Goal: Information Seeking & Learning: Learn about a topic

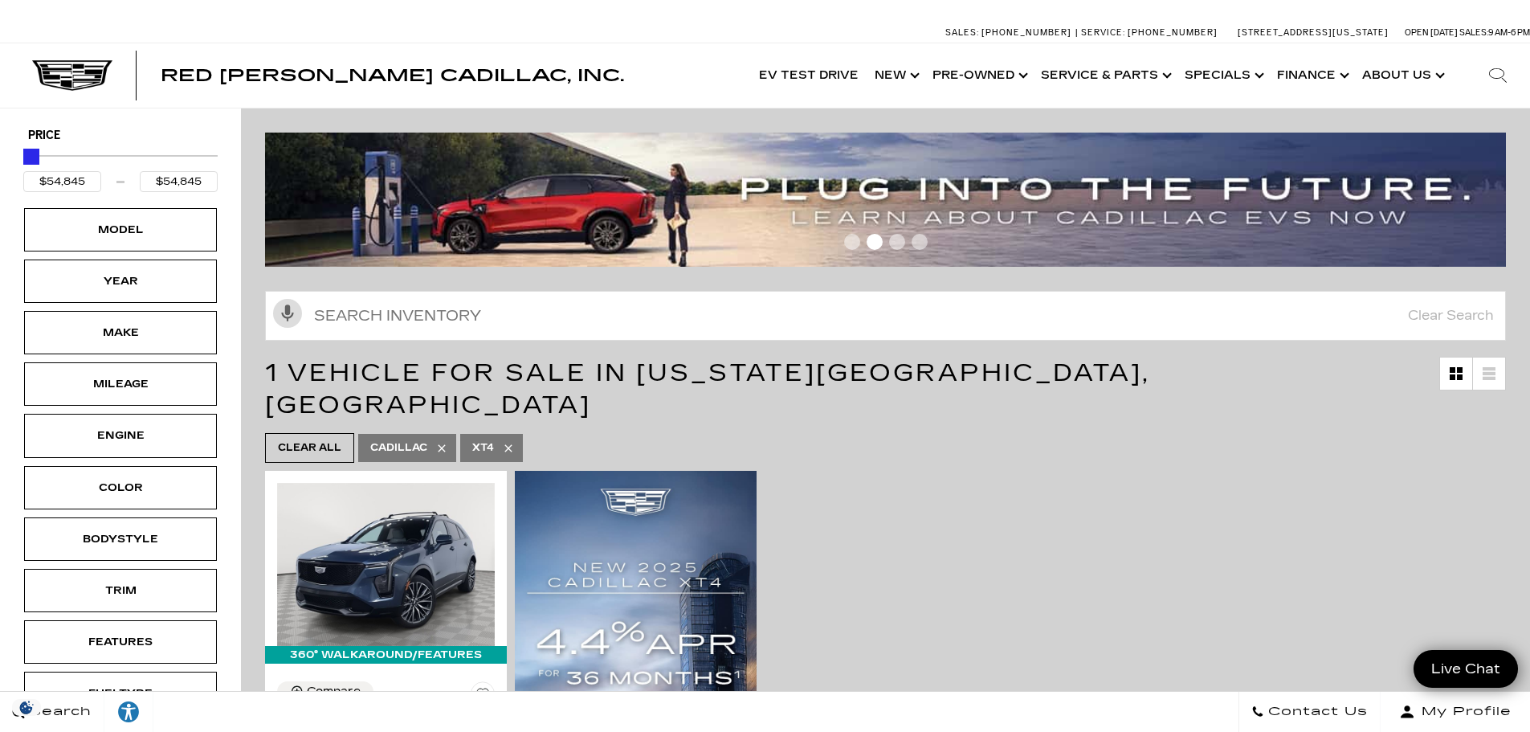
click at [904, 245] on span "Go to slide 3" at bounding box center [897, 242] width 16 height 16
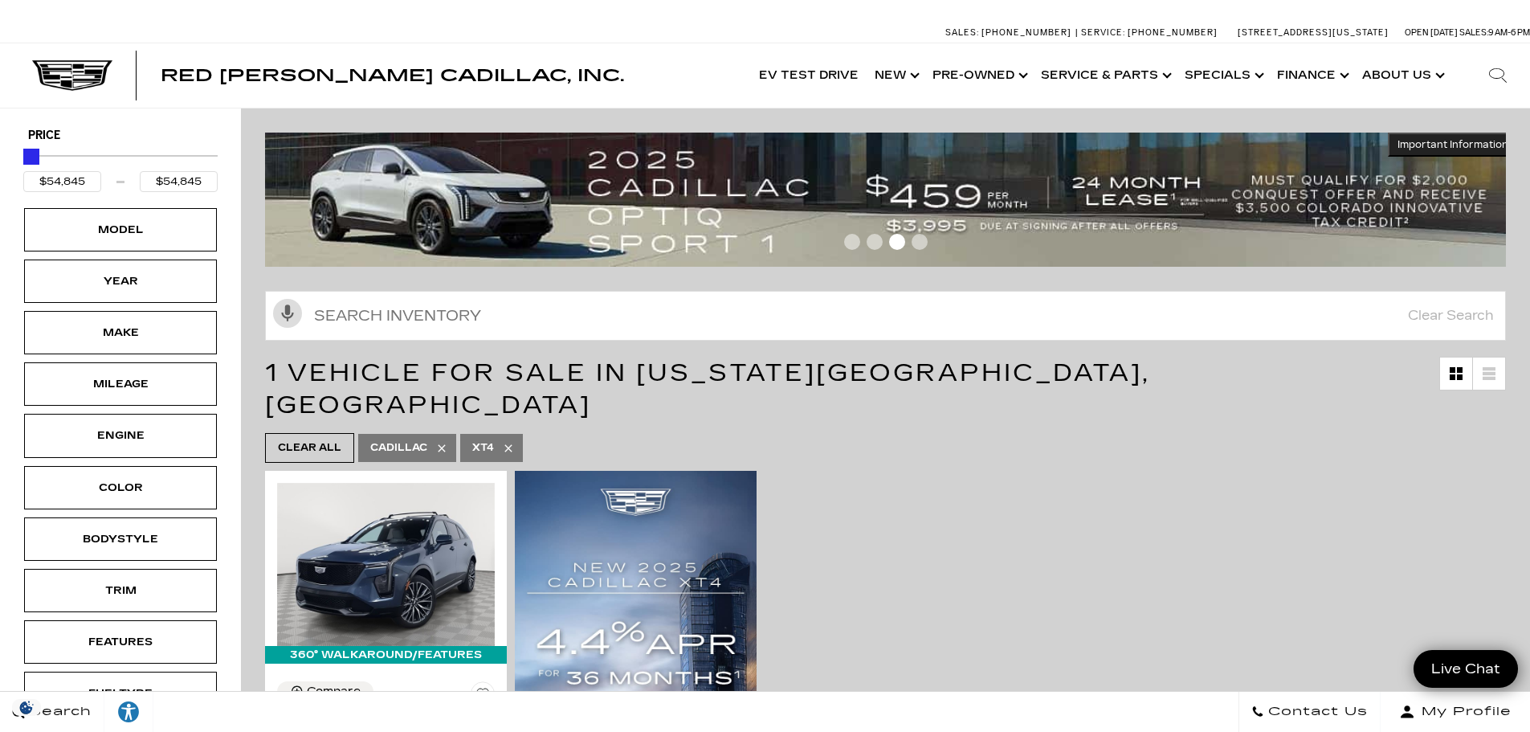
click at [921, 245] on span "Go to slide 4" at bounding box center [920, 242] width 16 height 16
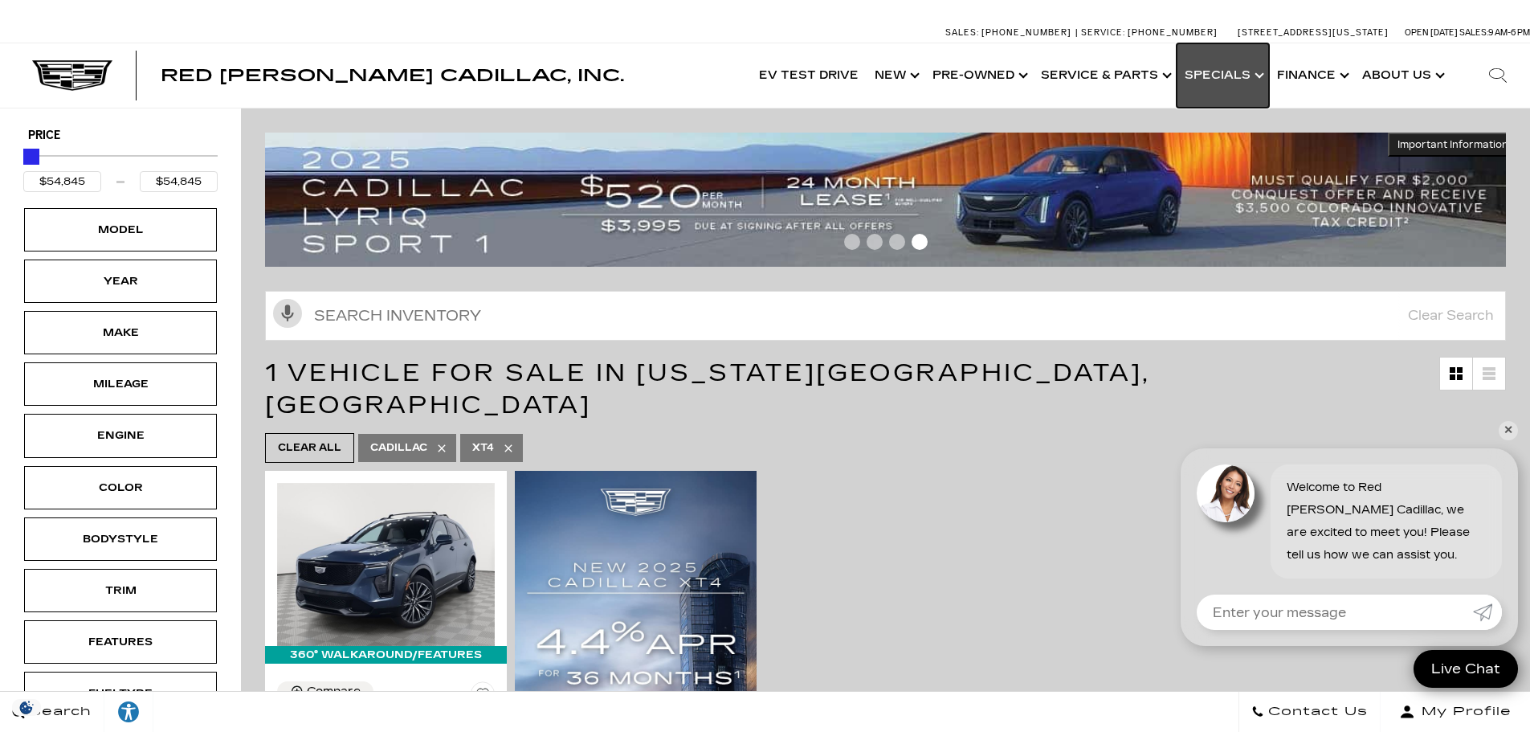
click at [1256, 71] on link "Show Specials" at bounding box center [1223, 75] width 92 height 64
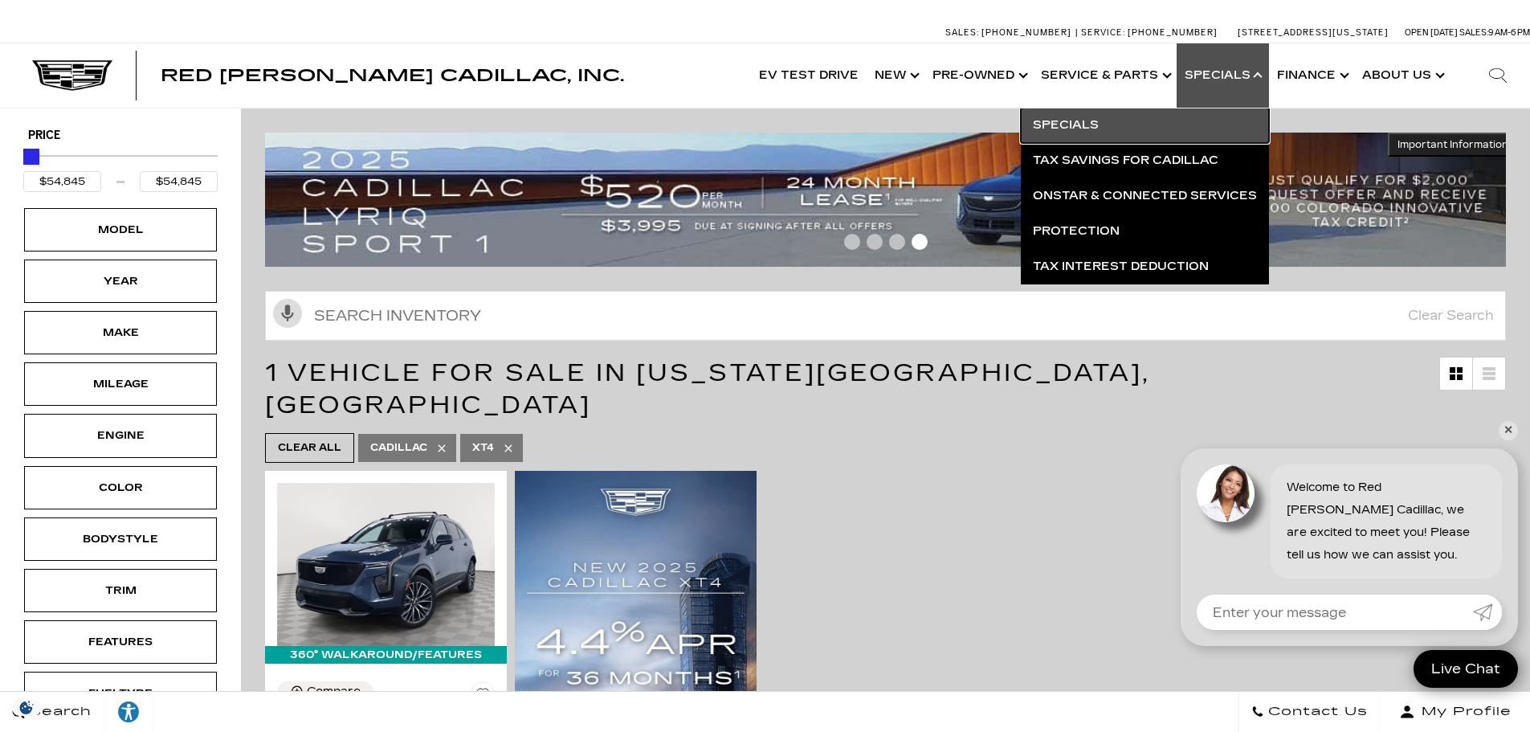
click at [1092, 133] on link "Specials" at bounding box center [1145, 125] width 248 height 35
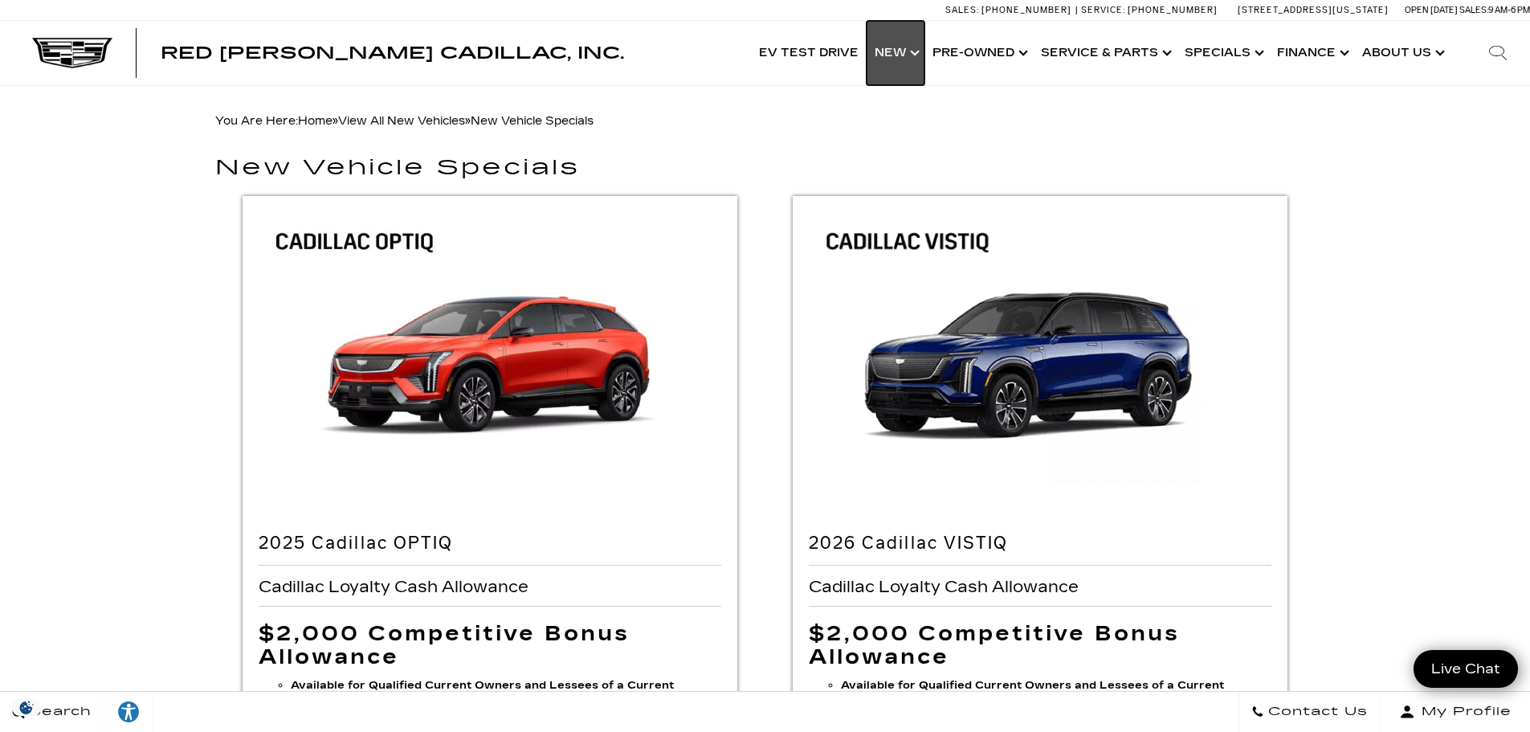
click at [908, 45] on link "Show New" at bounding box center [896, 53] width 58 height 64
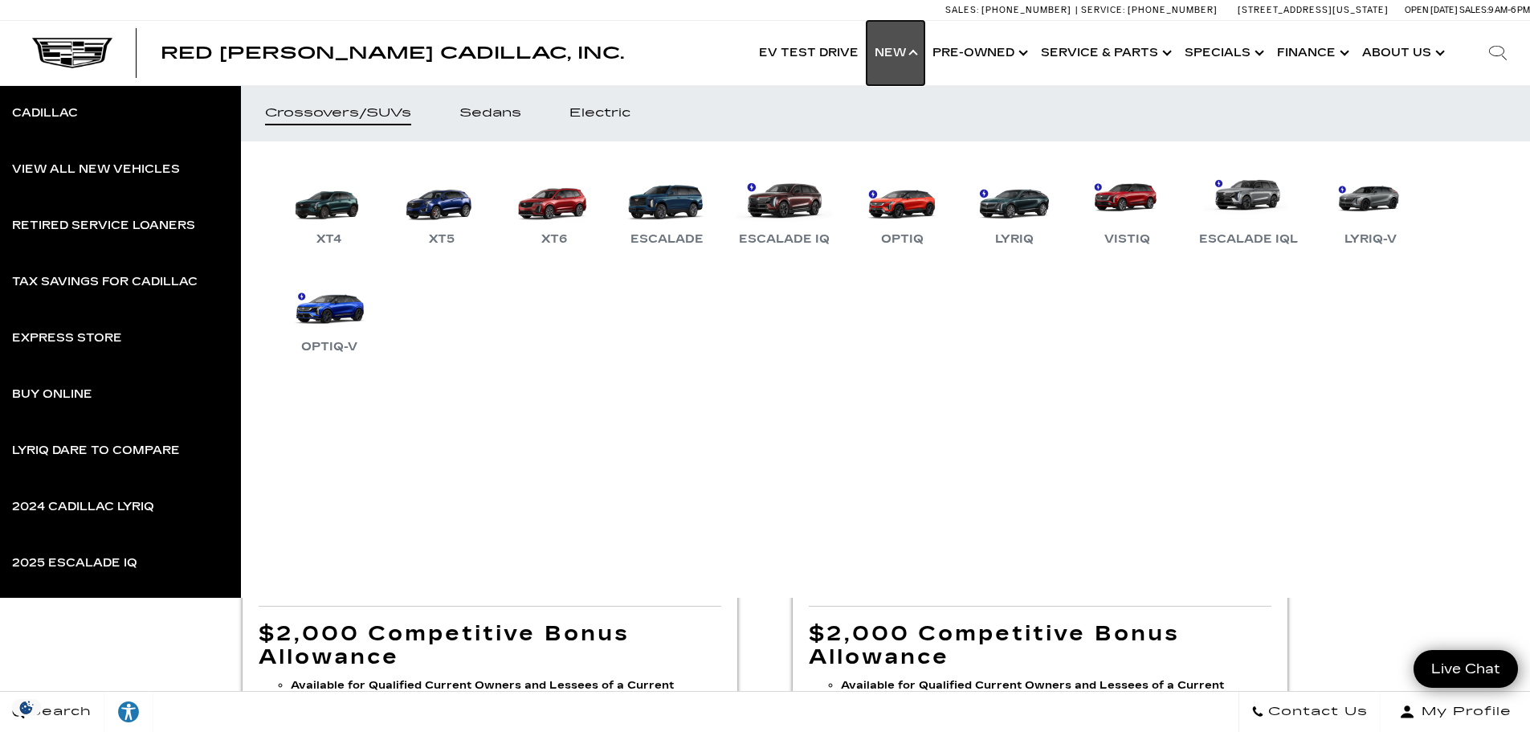
click at [908, 45] on link "Show New" at bounding box center [896, 53] width 58 height 64
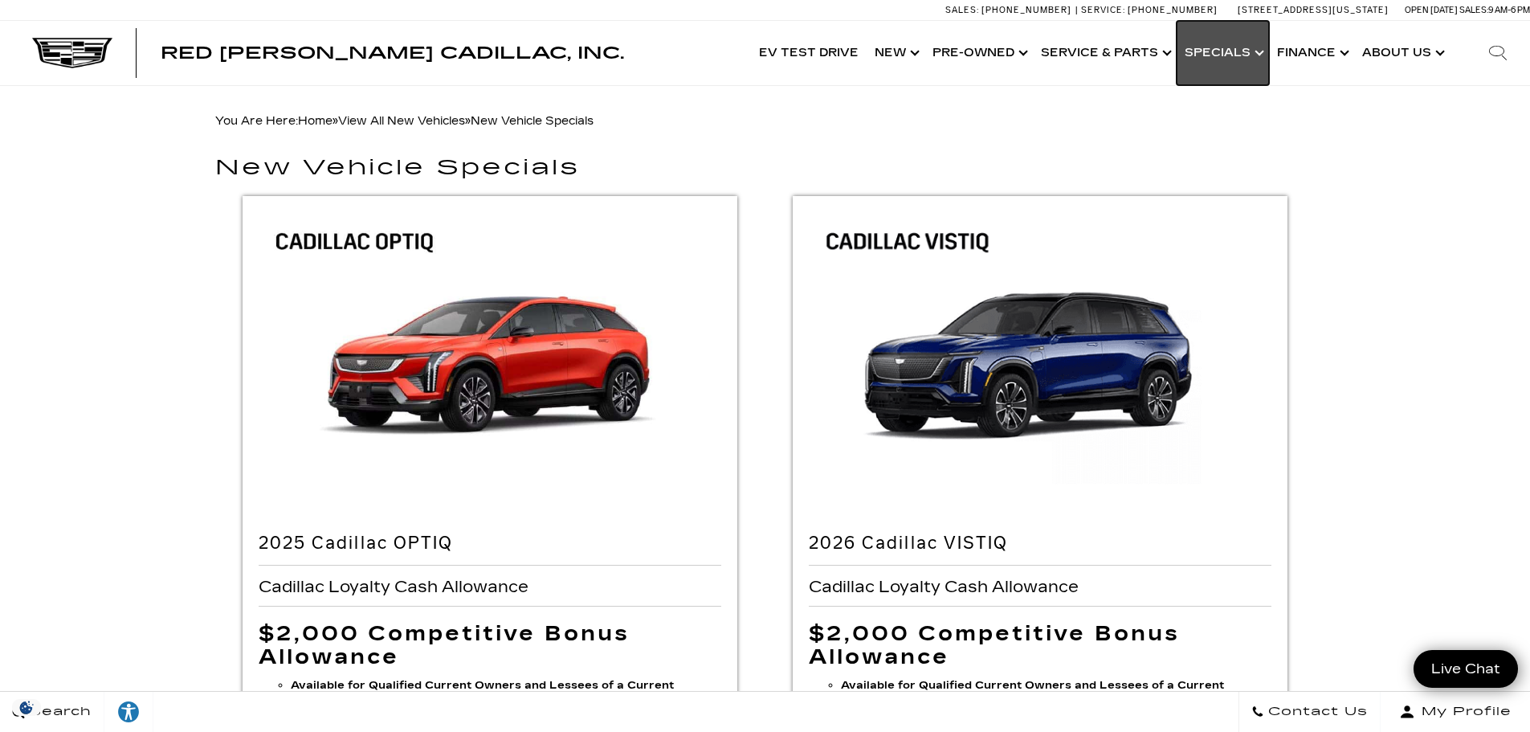
click at [1225, 45] on link "Show Specials" at bounding box center [1223, 53] width 92 height 64
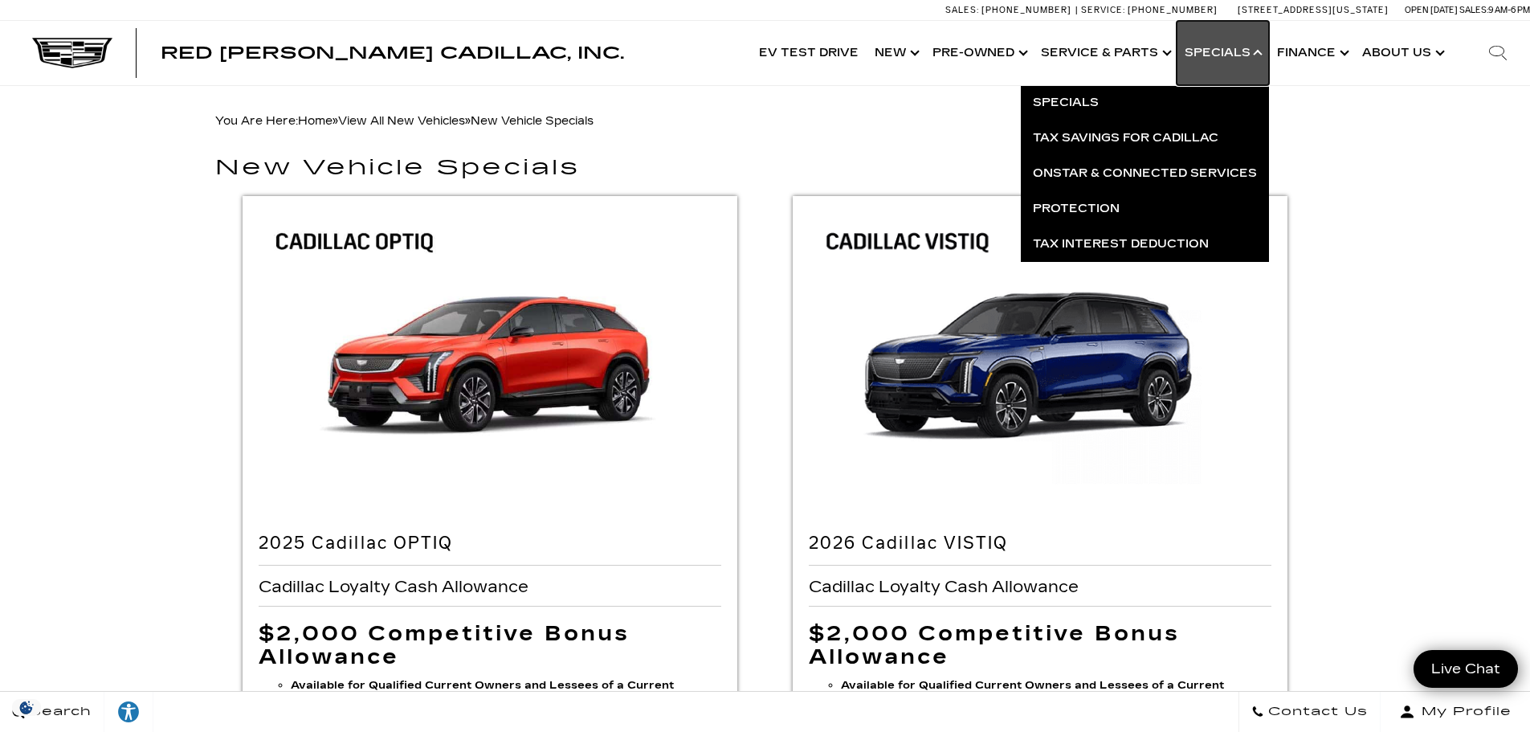
click at [1225, 45] on link "Show Specials" at bounding box center [1223, 53] width 92 height 64
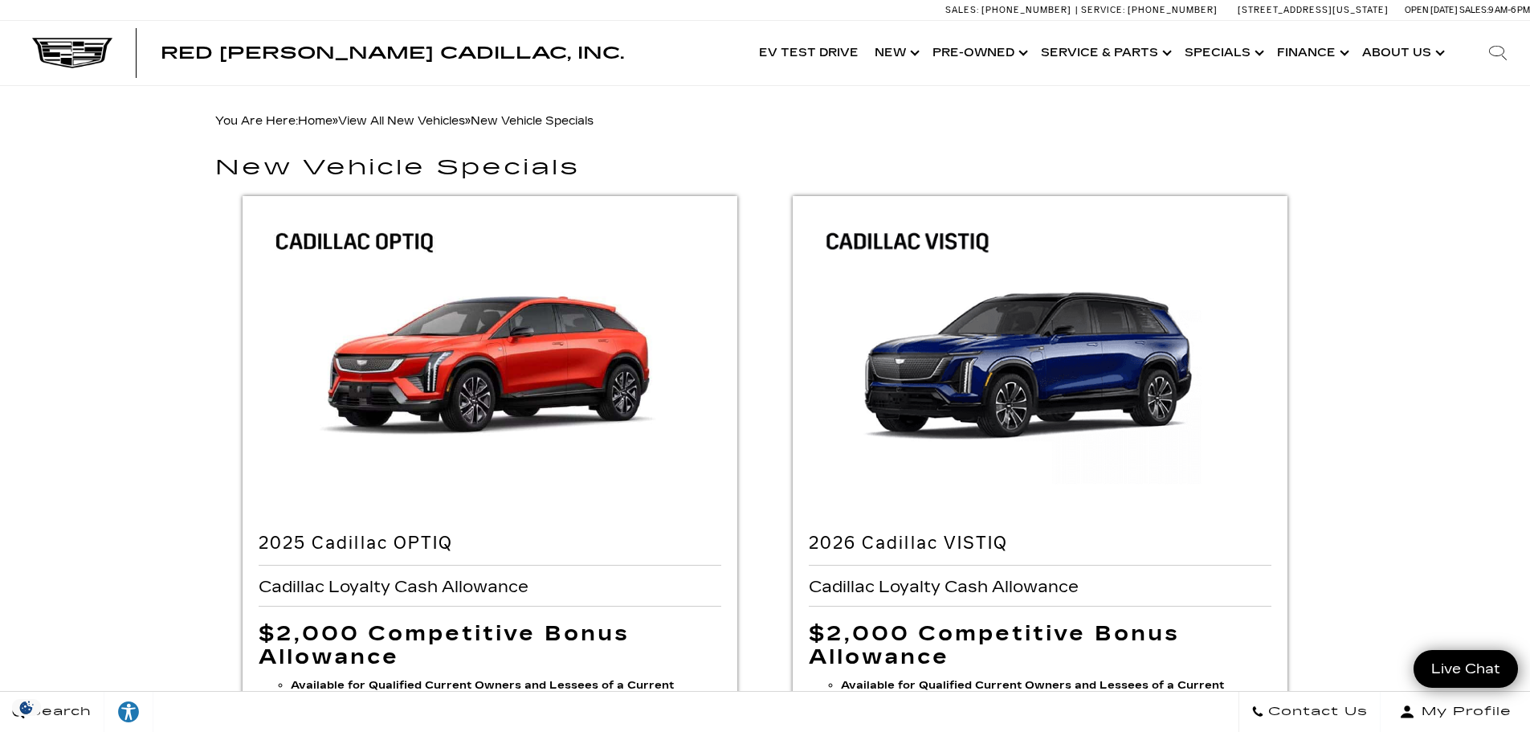
click at [316, 66] on div "Red Noland Cadillac, Inc. Accessible Menu EV Test Drive Show New Cadillac Cross…" at bounding box center [765, 53] width 1530 height 64
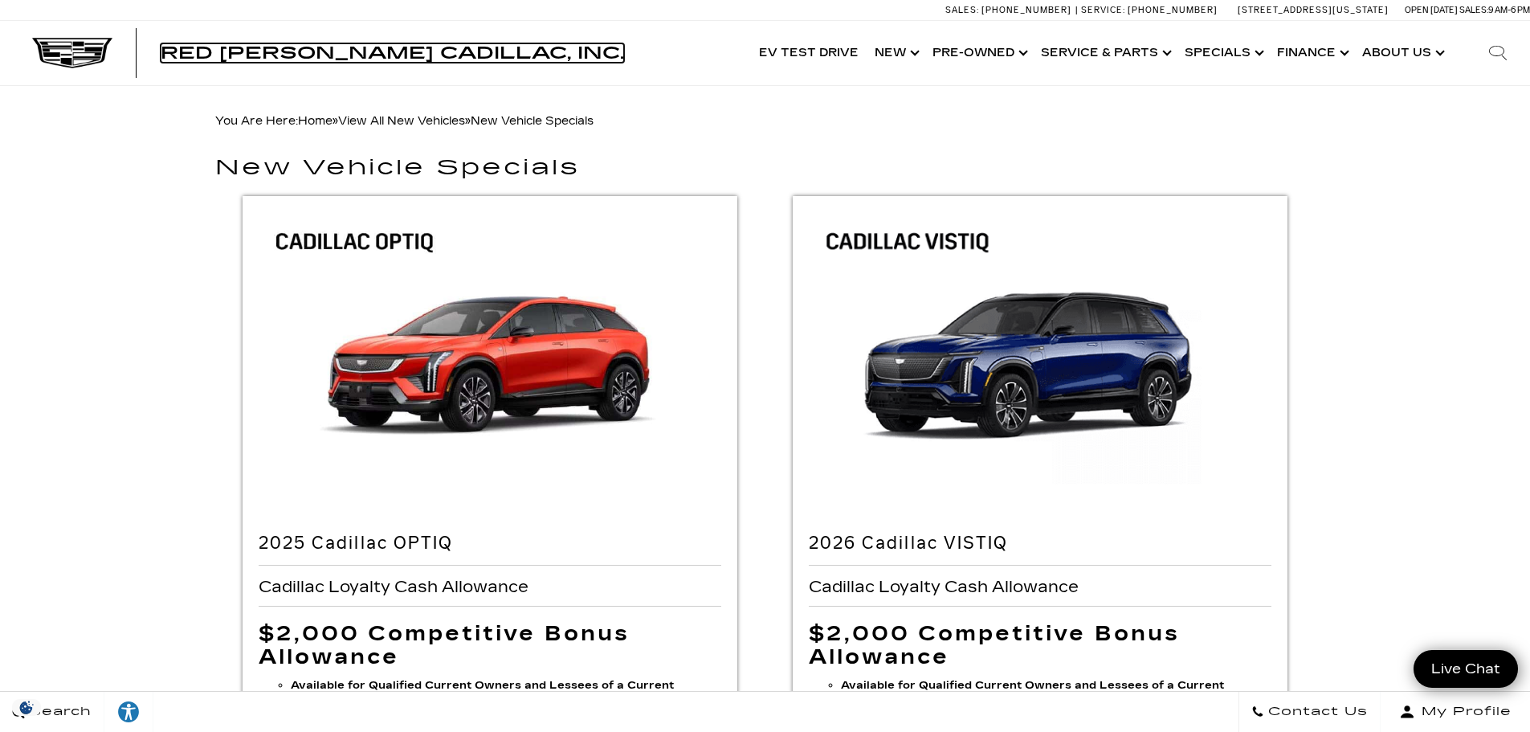
click at [440, 48] on span "Red [PERSON_NAME] Cadillac, Inc." at bounding box center [392, 52] width 463 height 19
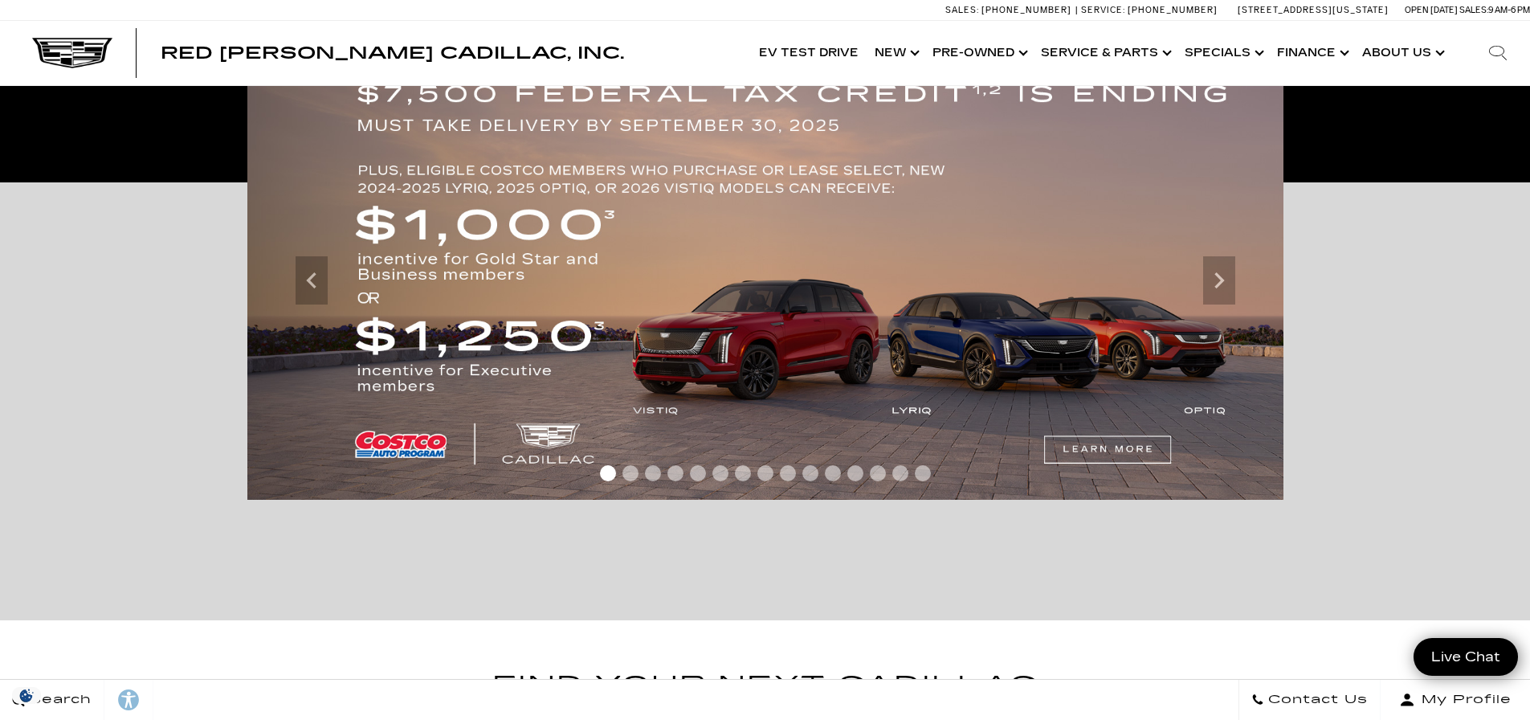
click at [833, 471] on span "Go to slide 11" at bounding box center [833, 473] width 16 height 16
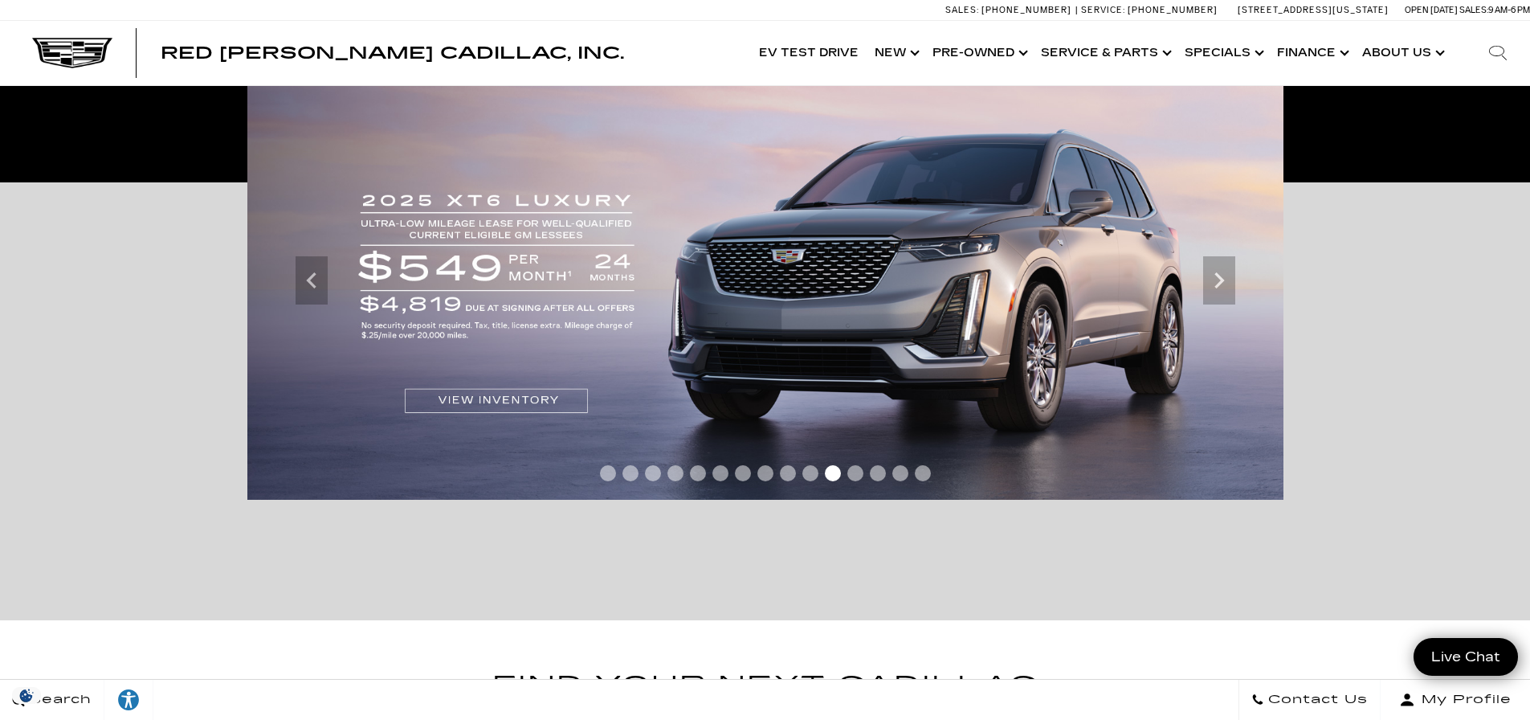
click at [811, 475] on span "Go to slide 10" at bounding box center [810, 473] width 16 height 16
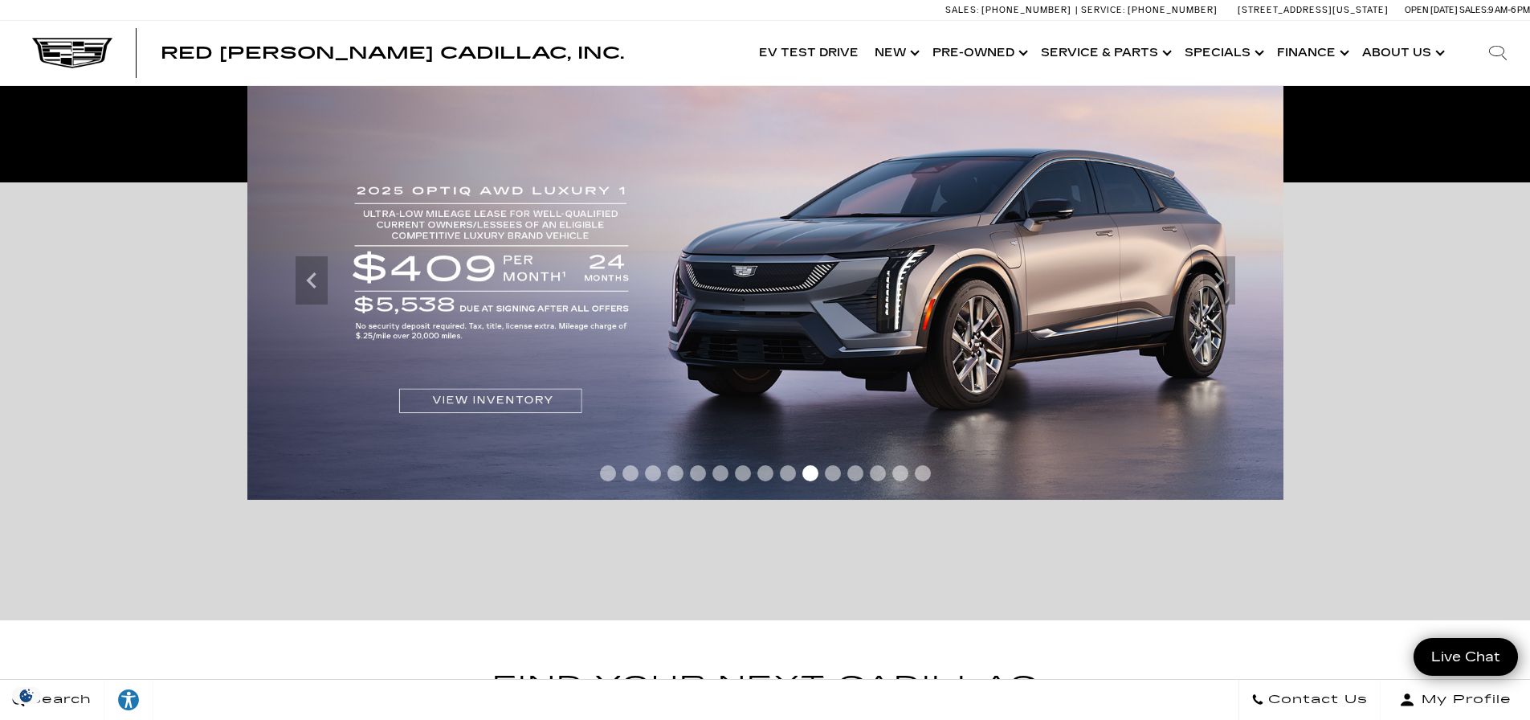
click at [608, 286] on img at bounding box center [765, 281] width 1036 height 438
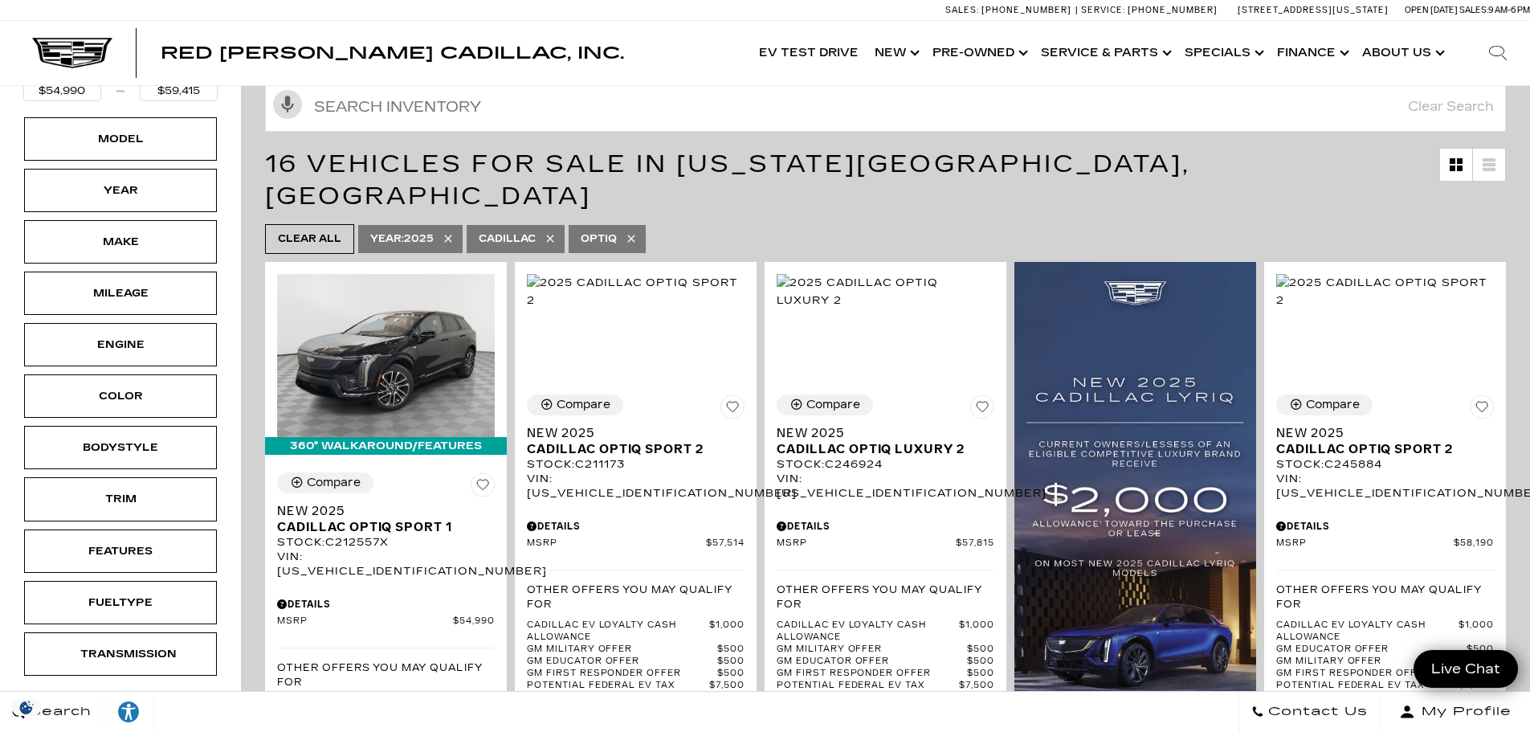
scroll to position [80, 0]
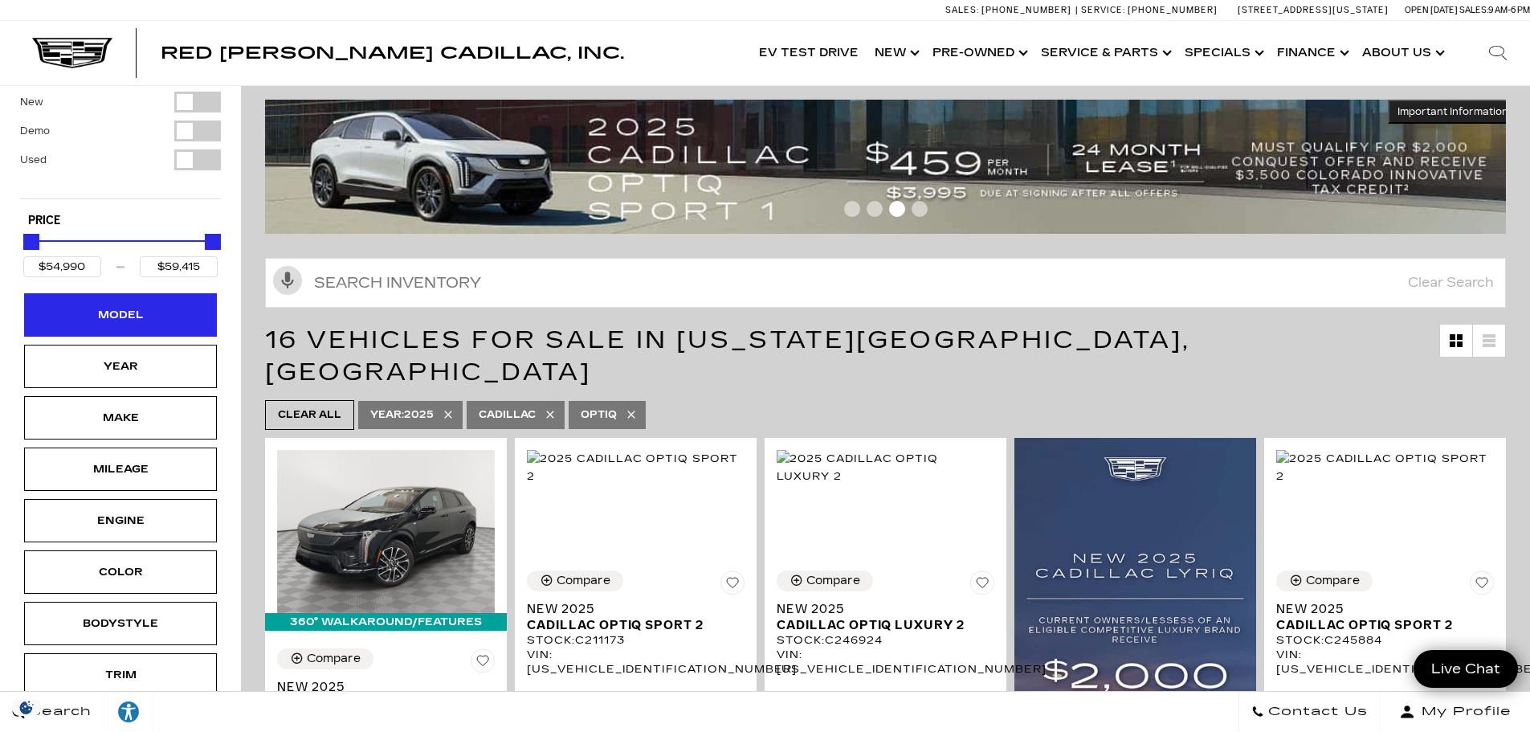
click at [157, 316] on div "Model" at bounding box center [120, 315] width 80 height 18
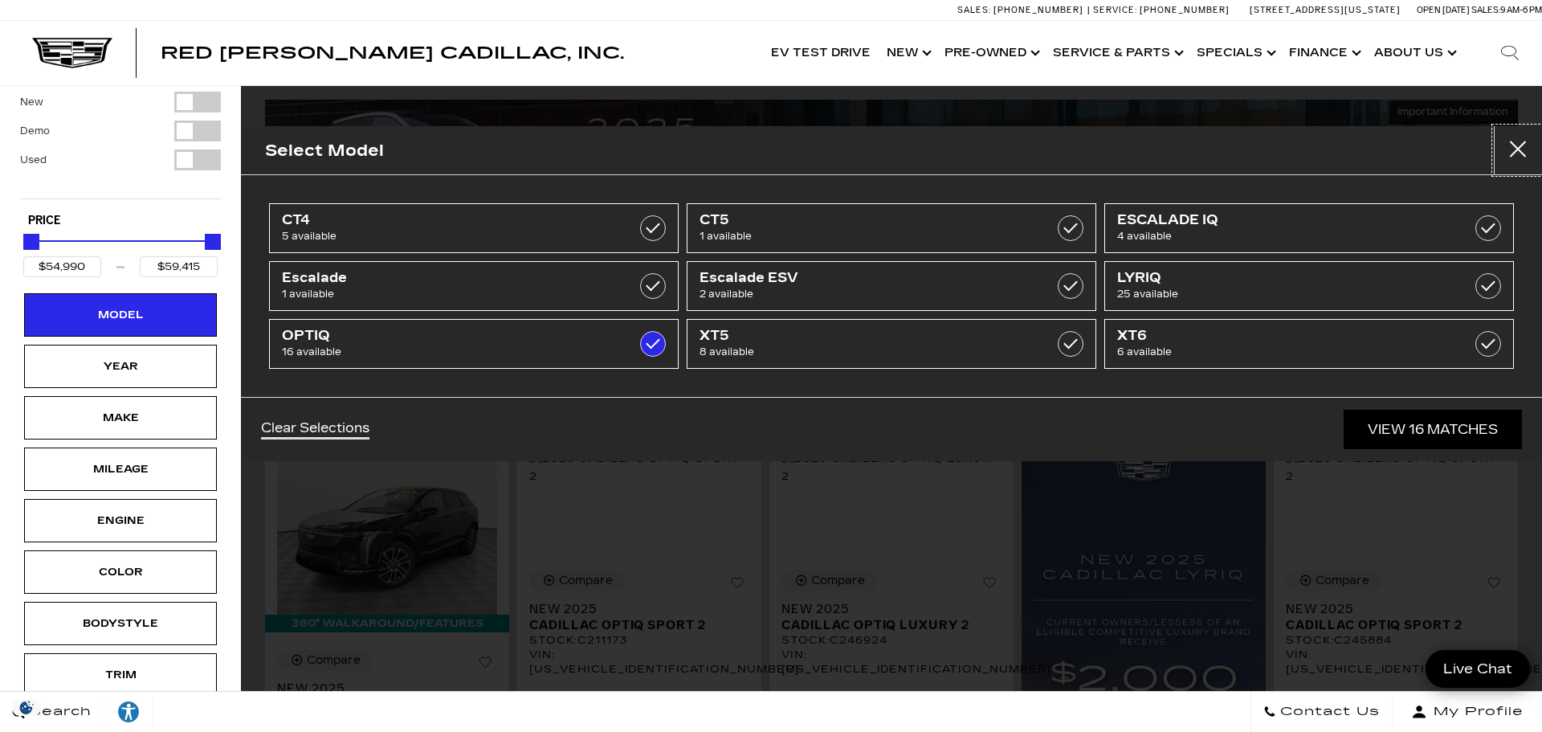
click at [1529, 156] on button "Close" at bounding box center [1518, 150] width 48 height 48
